Goal: Use online tool/utility: Utilize a website feature to perform a specific function

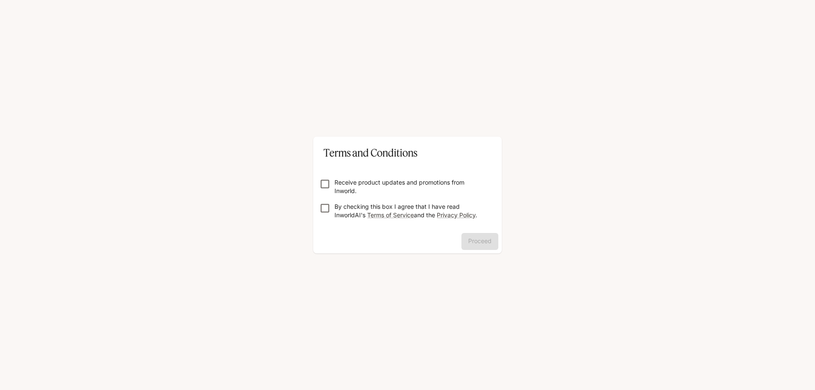
click at [378, 186] on p "Receive product updates and promotions from Inworld." at bounding box center [410, 186] width 153 height 17
click at [373, 209] on p "By checking this box I agree that I have read InworldAI's Terms of Service and …" at bounding box center [410, 210] width 153 height 17
click at [485, 241] on button "Proceed" at bounding box center [479, 241] width 37 height 17
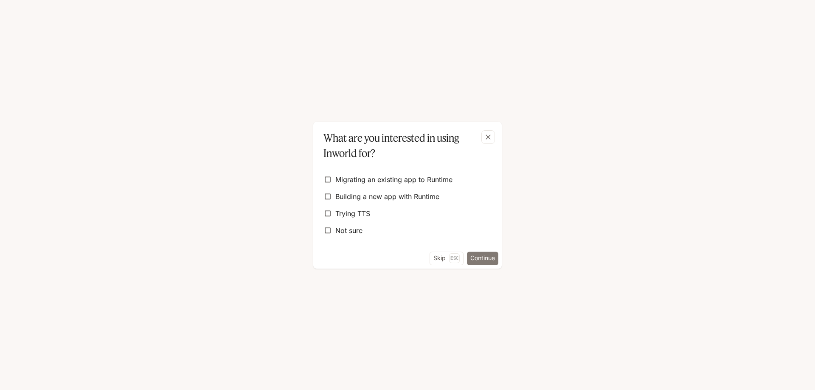
click at [490, 262] on button "Continue" at bounding box center [482, 259] width 31 height 14
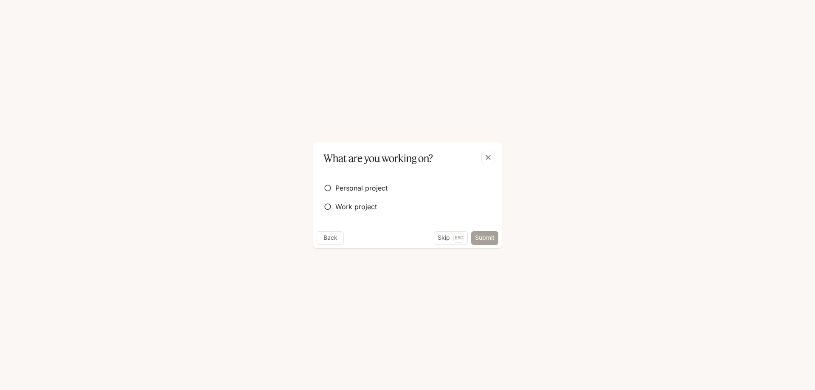
click at [480, 244] on button "Submit" at bounding box center [484, 238] width 27 height 14
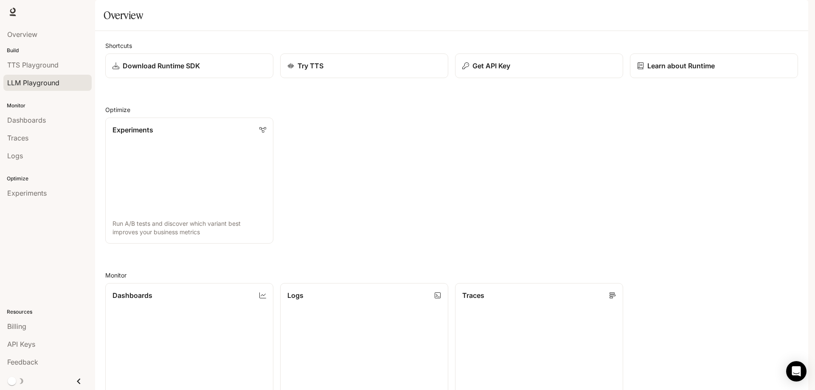
click at [47, 81] on span "LLM Playground" at bounding box center [33, 83] width 52 height 10
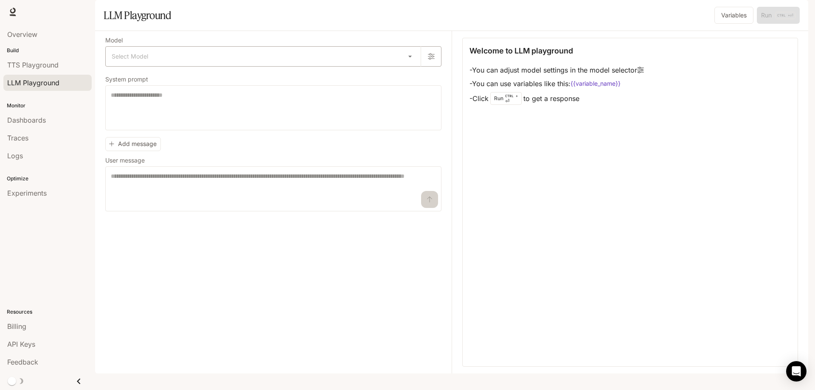
click at [164, 78] on body "Skip to main content Runtime Runtime Documentation Documentation Portal Overvie…" at bounding box center [407, 195] width 815 height 390
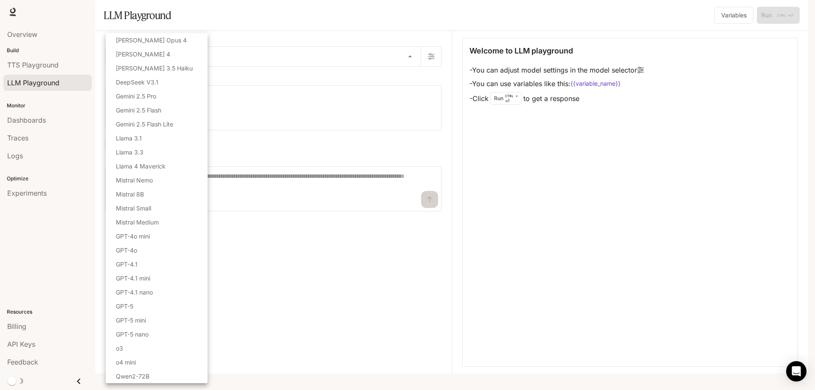
click at [174, 44] on li "[PERSON_NAME] Opus 4" at bounding box center [157, 40] width 102 height 14
type input "**********"
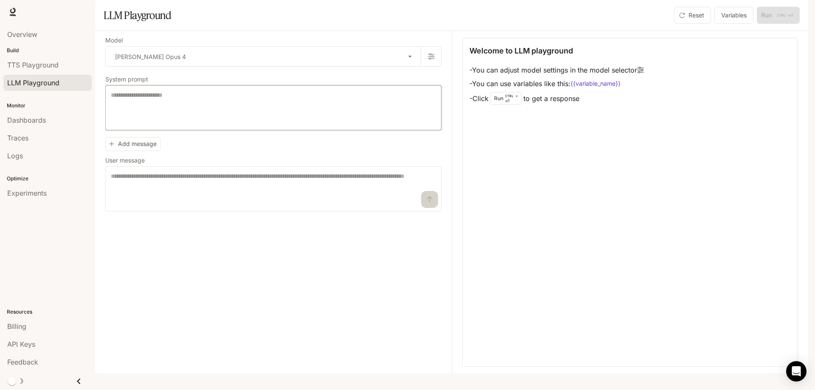
click at [261, 125] on textarea at bounding box center [273, 108] width 325 height 34
click at [189, 204] on textarea at bounding box center [273, 189] width 325 height 34
click at [429, 60] on icon "button" at bounding box center [431, 56] width 7 height 7
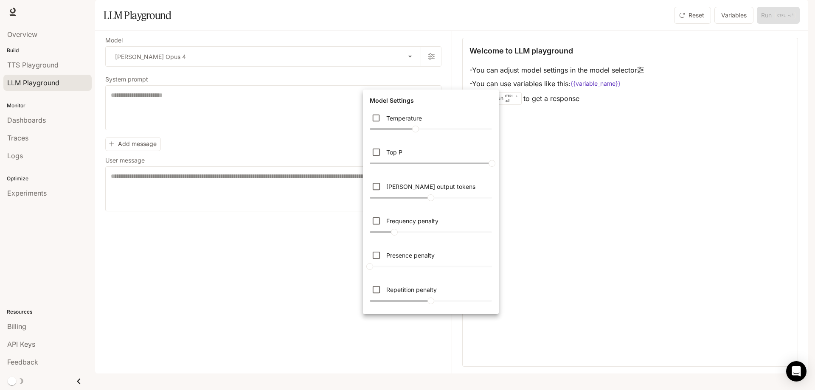
click at [249, 130] on div at bounding box center [407, 195] width 815 height 390
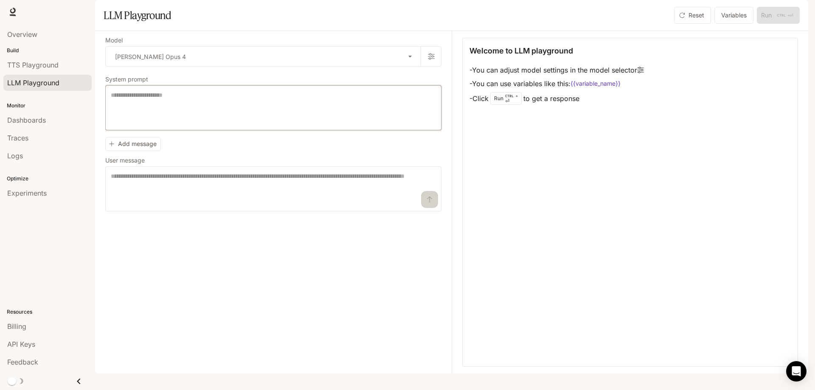
click at [253, 125] on textarea at bounding box center [273, 108] width 325 height 34
click at [38, 341] on div "API Keys" at bounding box center [47, 344] width 81 height 10
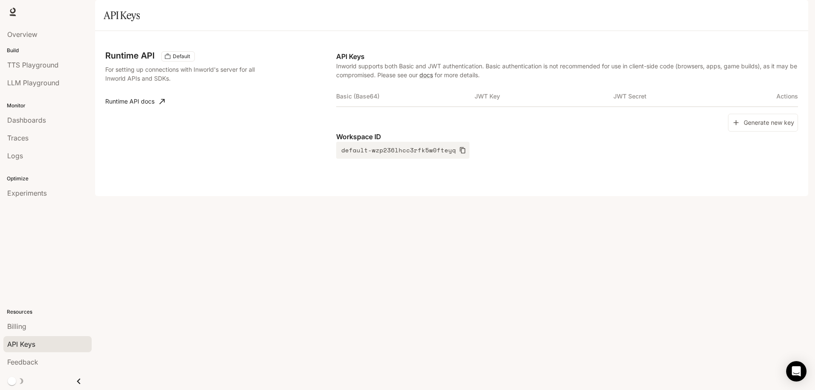
click at [590, 196] on div "Runtime API Default For setting up connections with Inworld's server for all In…" at bounding box center [451, 113] width 713 height 165
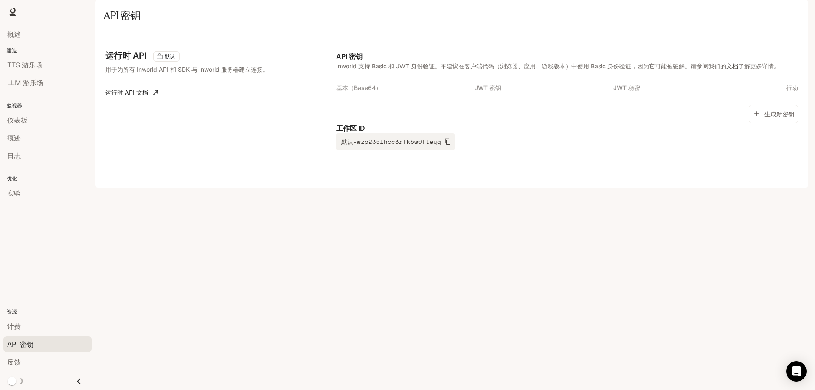
click at [471, 188] on div "运行时 API 默认 用于为所有 Inworld API 和 SDK 与 Inworld 服务器建立连接。 运行时 API 文档 API 密钥 Inworld…" at bounding box center [451, 109] width 713 height 157
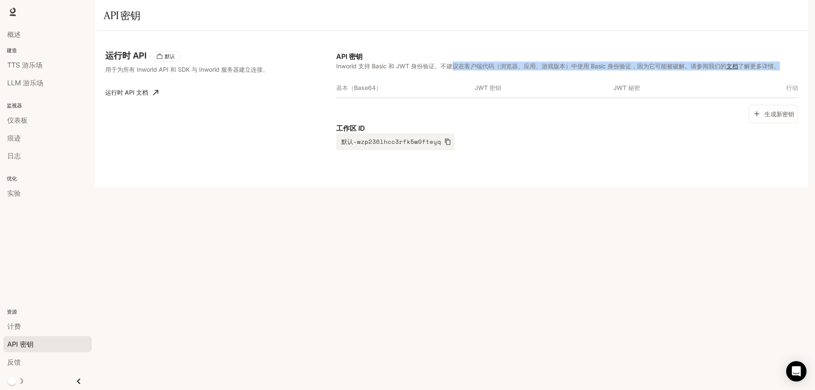
drag, startPoint x: 451, startPoint y: 88, endPoint x: 737, endPoint y: 98, distance: 285.7
click at [737, 98] on div "API 密钥 Inworld 支持 Basic 和 JWT 身份验证。不建议在客户端代码（浏览器、应用、游戏版本）中使用 Basic 身份验证，因为它可能被破…" at bounding box center [567, 100] width 462 height 99
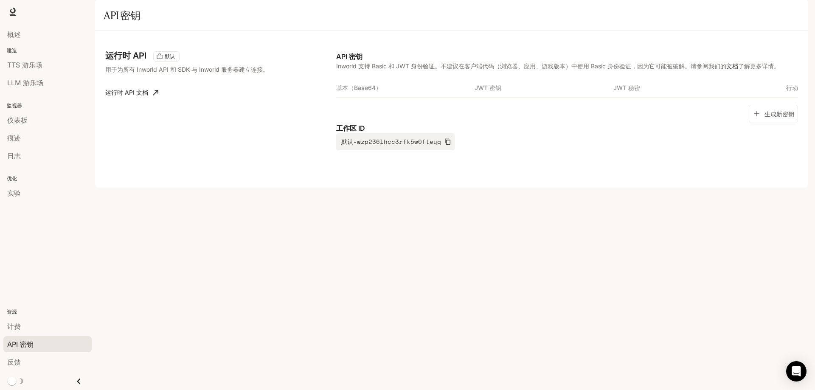
click at [527, 150] on div "工作区 ID 默认-wzp236lhcc3rfk5w0fteyq" at bounding box center [567, 136] width 462 height 27
